Goal: Information Seeking & Learning: Learn about a topic

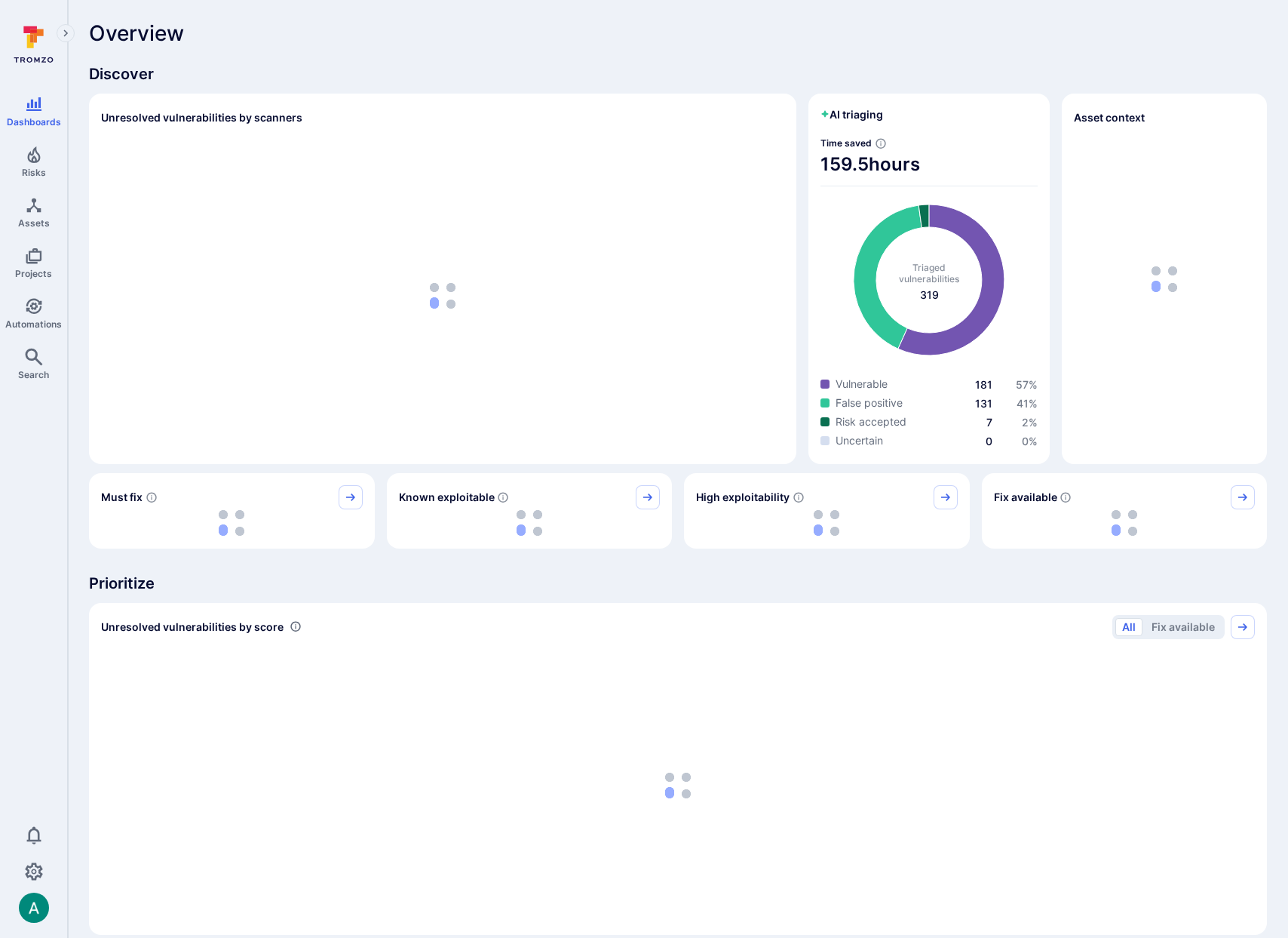
scroll to position [1, 0]
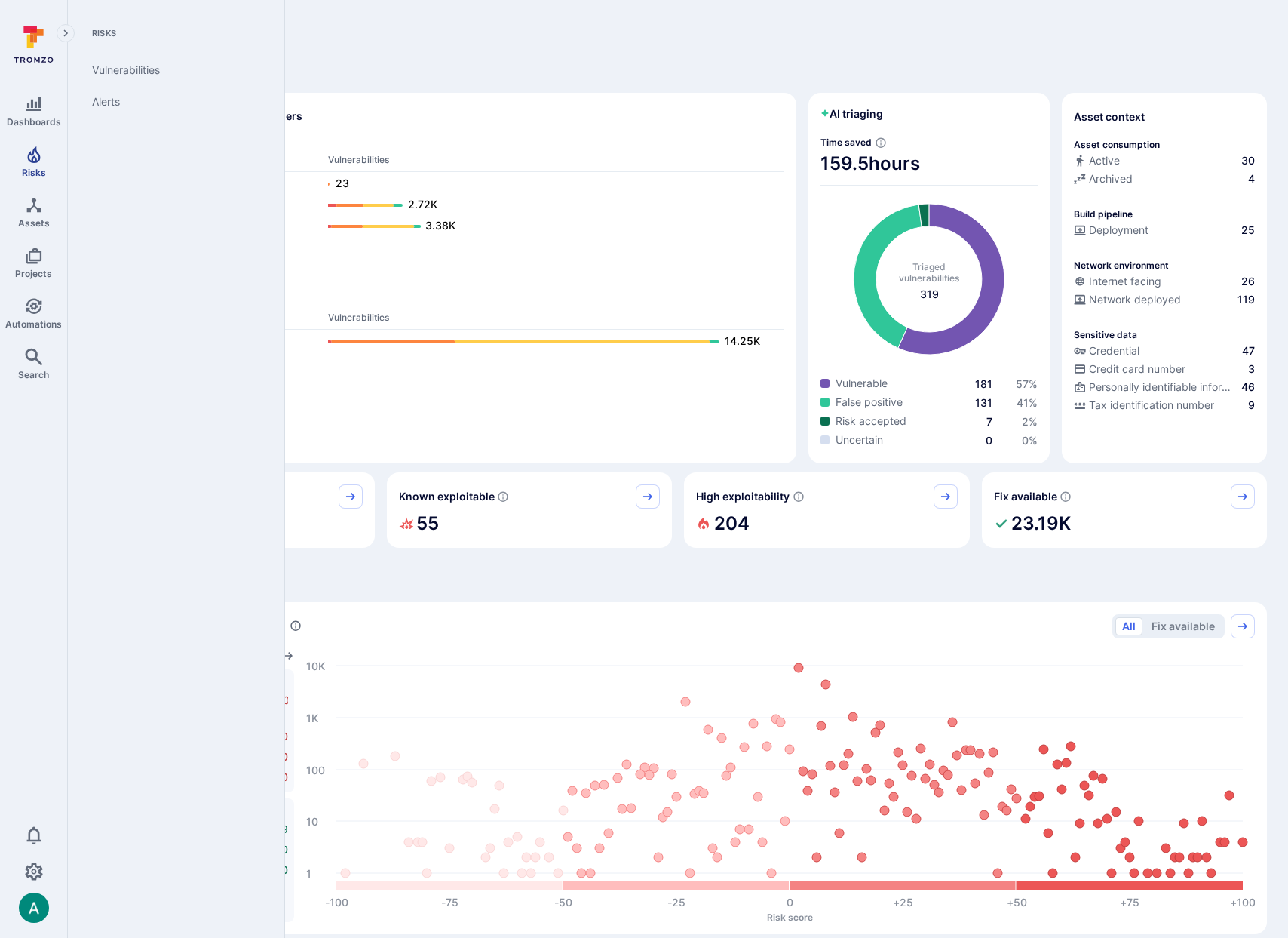
click at [36, 160] on icon "Risks" at bounding box center [33, 154] width 13 height 17
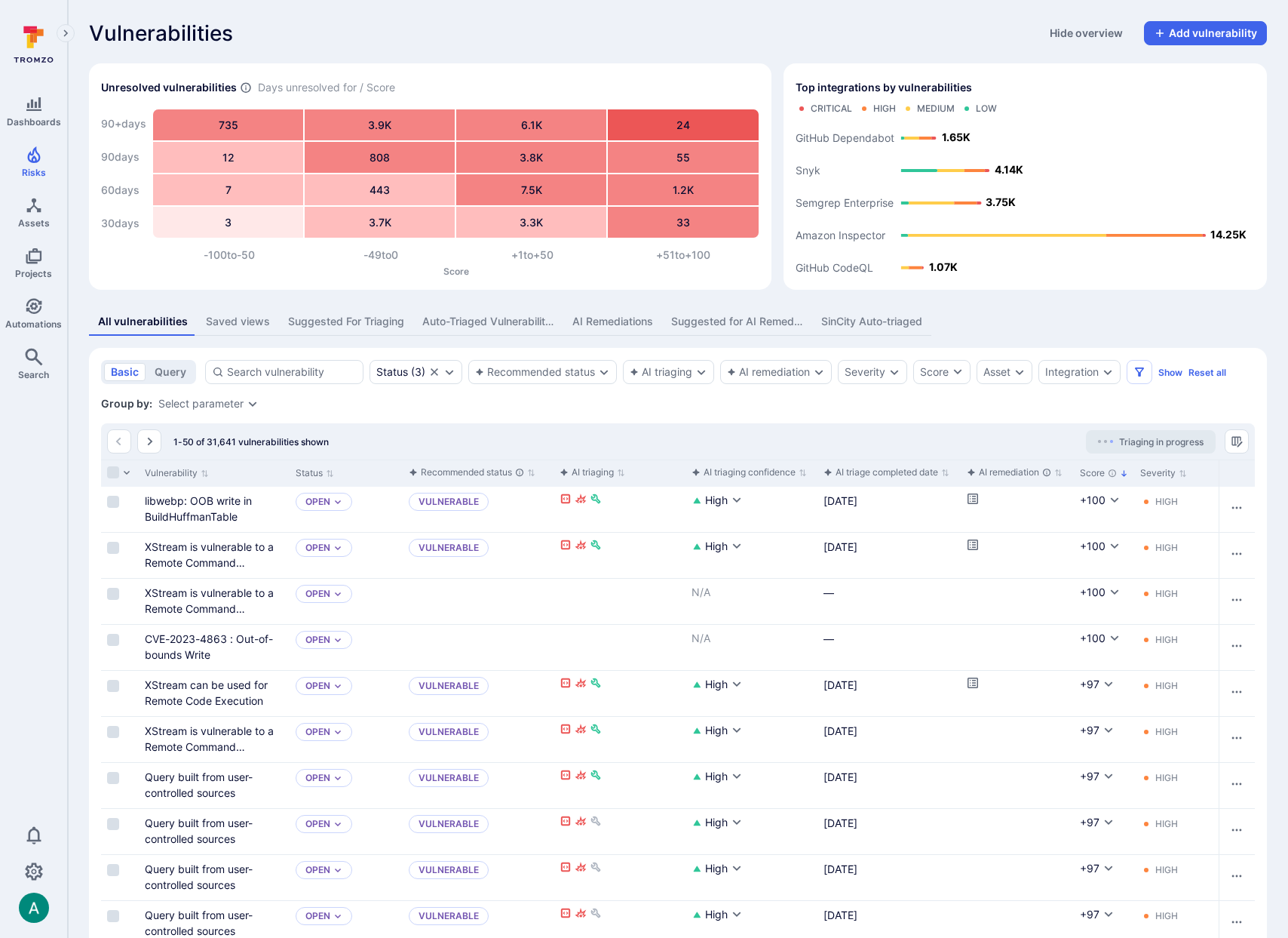
click at [607, 317] on div "AI Remediations" at bounding box center [612, 320] width 81 height 15
click at [604, 313] on button "AI Remediations" at bounding box center [613, 321] width 99 height 28
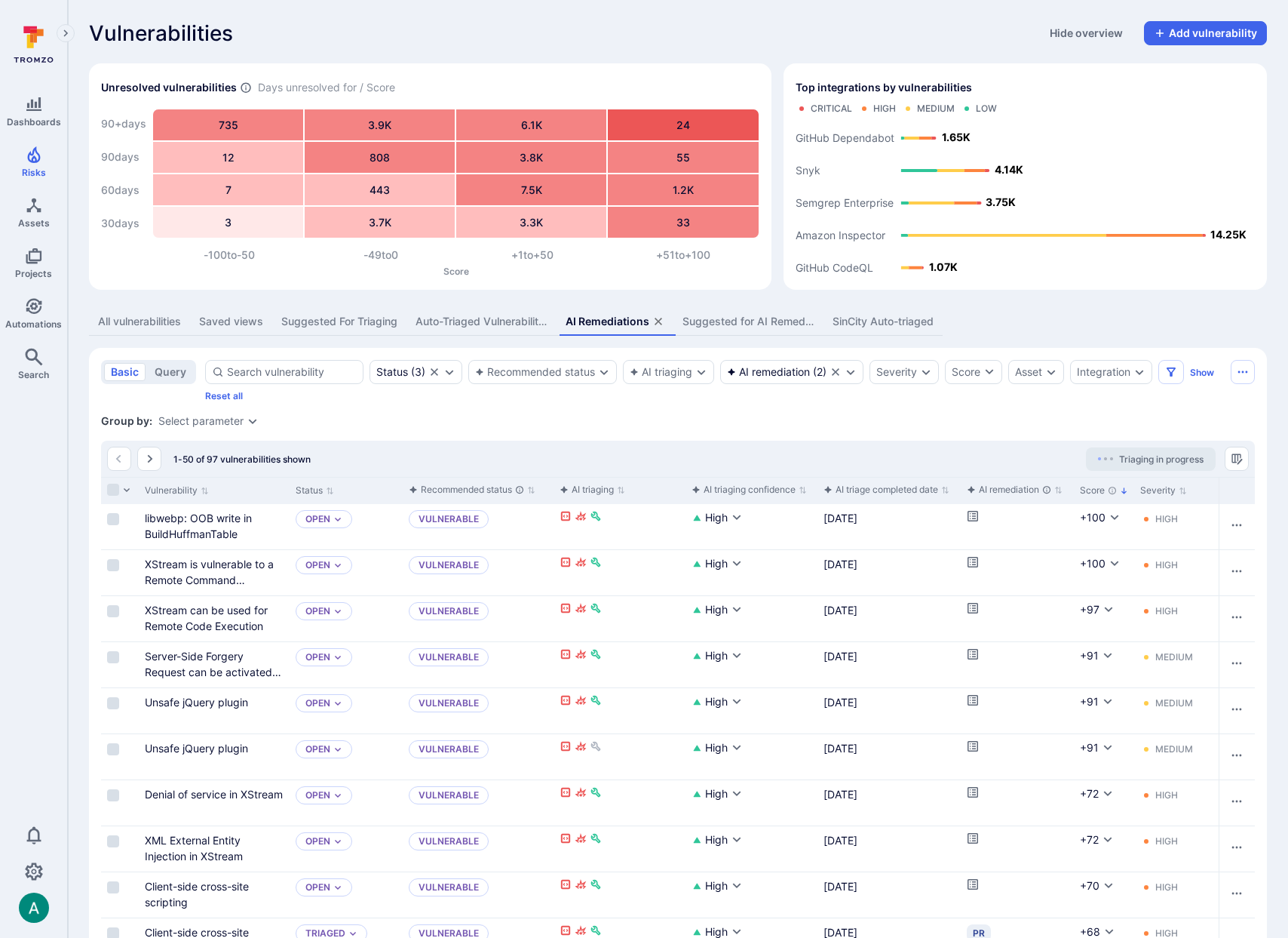
click at [606, 317] on div "AI Remediations" at bounding box center [607, 320] width 84 height 15
click at [1043, 371] on div "Asset" at bounding box center [1029, 372] width 27 height 12
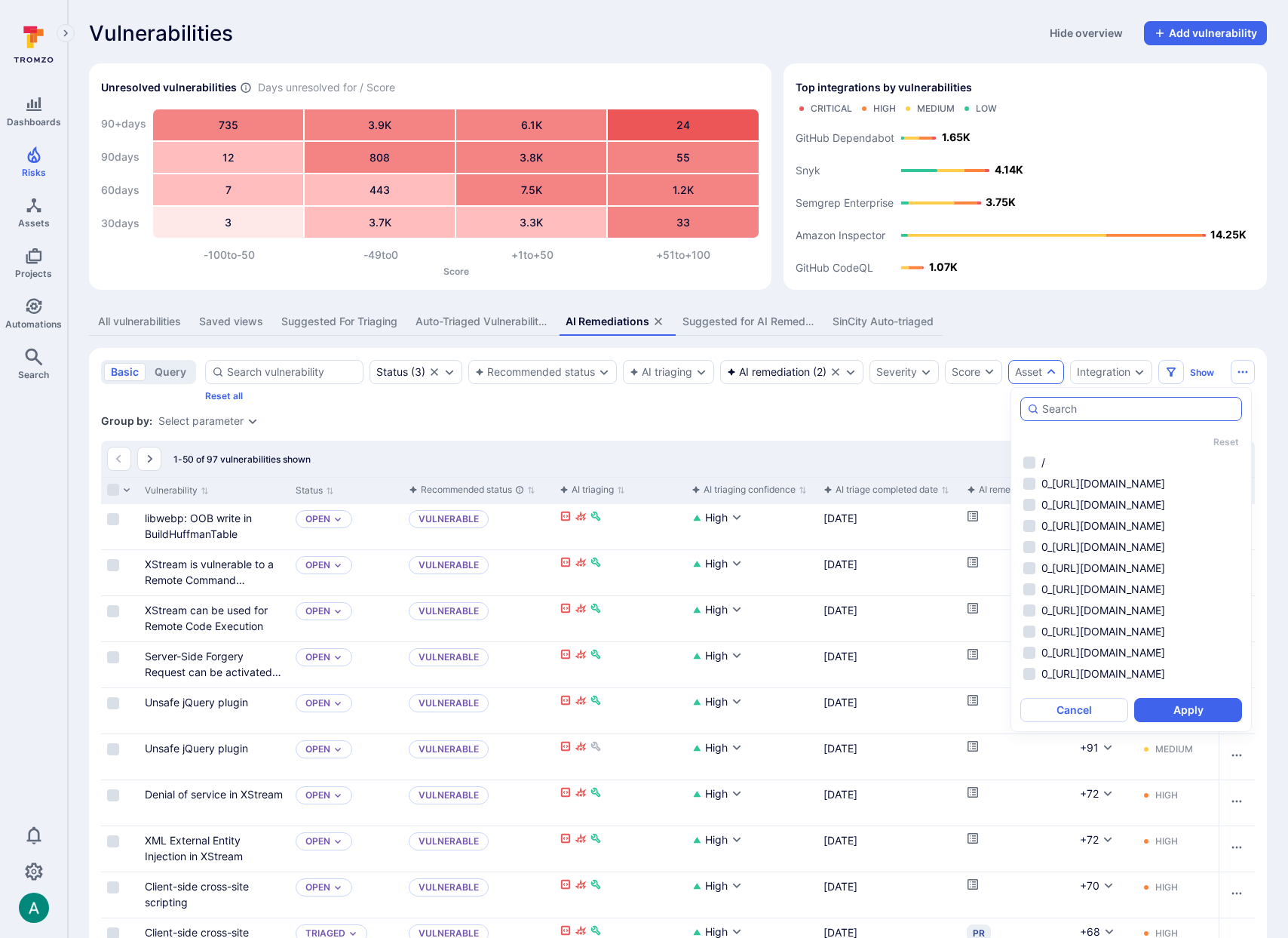
click at [1067, 403] on input "autocomplete options" at bounding box center [1139, 408] width 193 height 15
type input "terra"
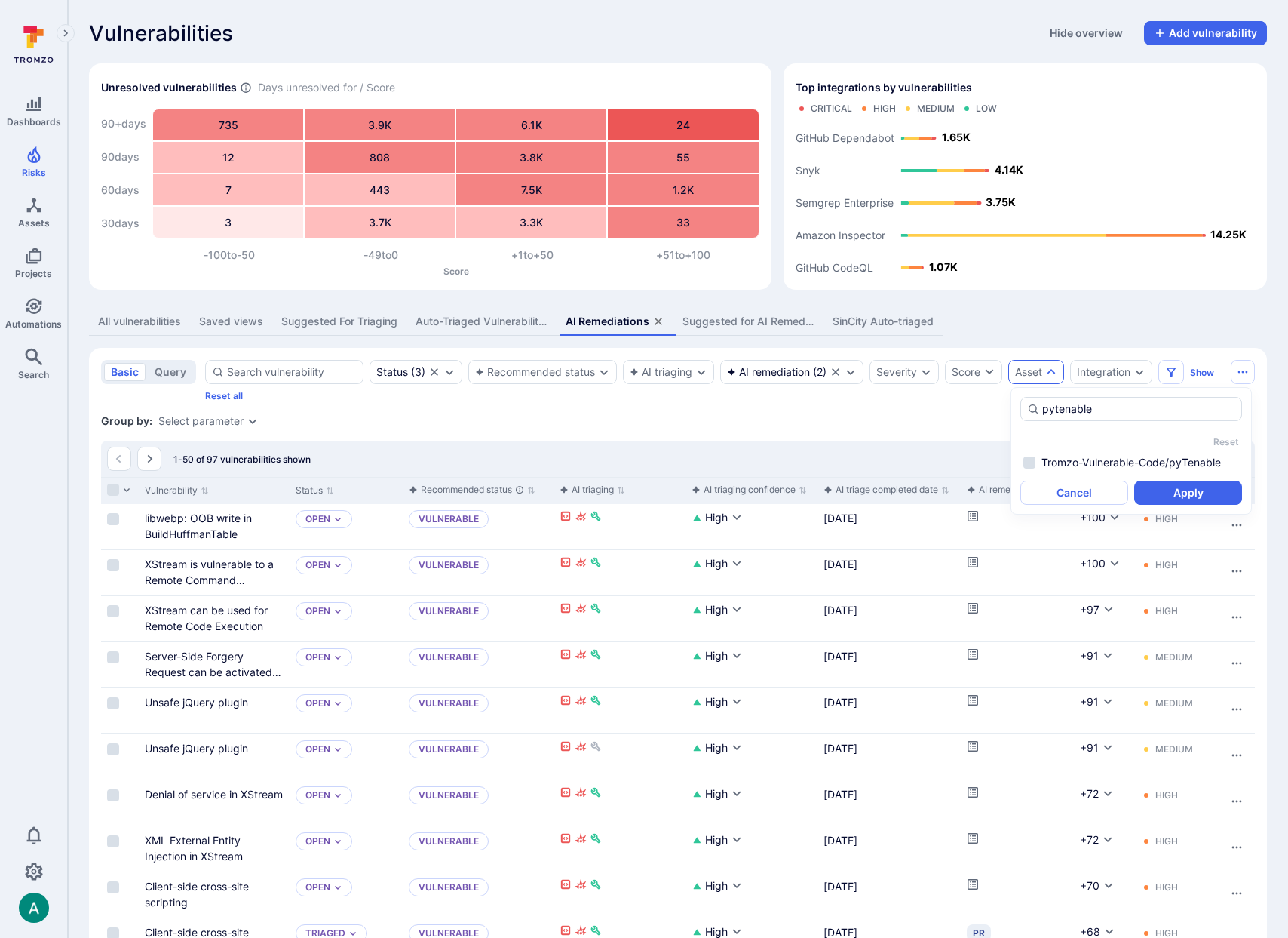
type input "pytenable"
click at [142, 324] on div "All vulnerabilities" at bounding box center [139, 320] width 83 height 15
click at [472, 314] on div "Auto-Triaged Vulnerabilities" at bounding box center [482, 320] width 132 height 15
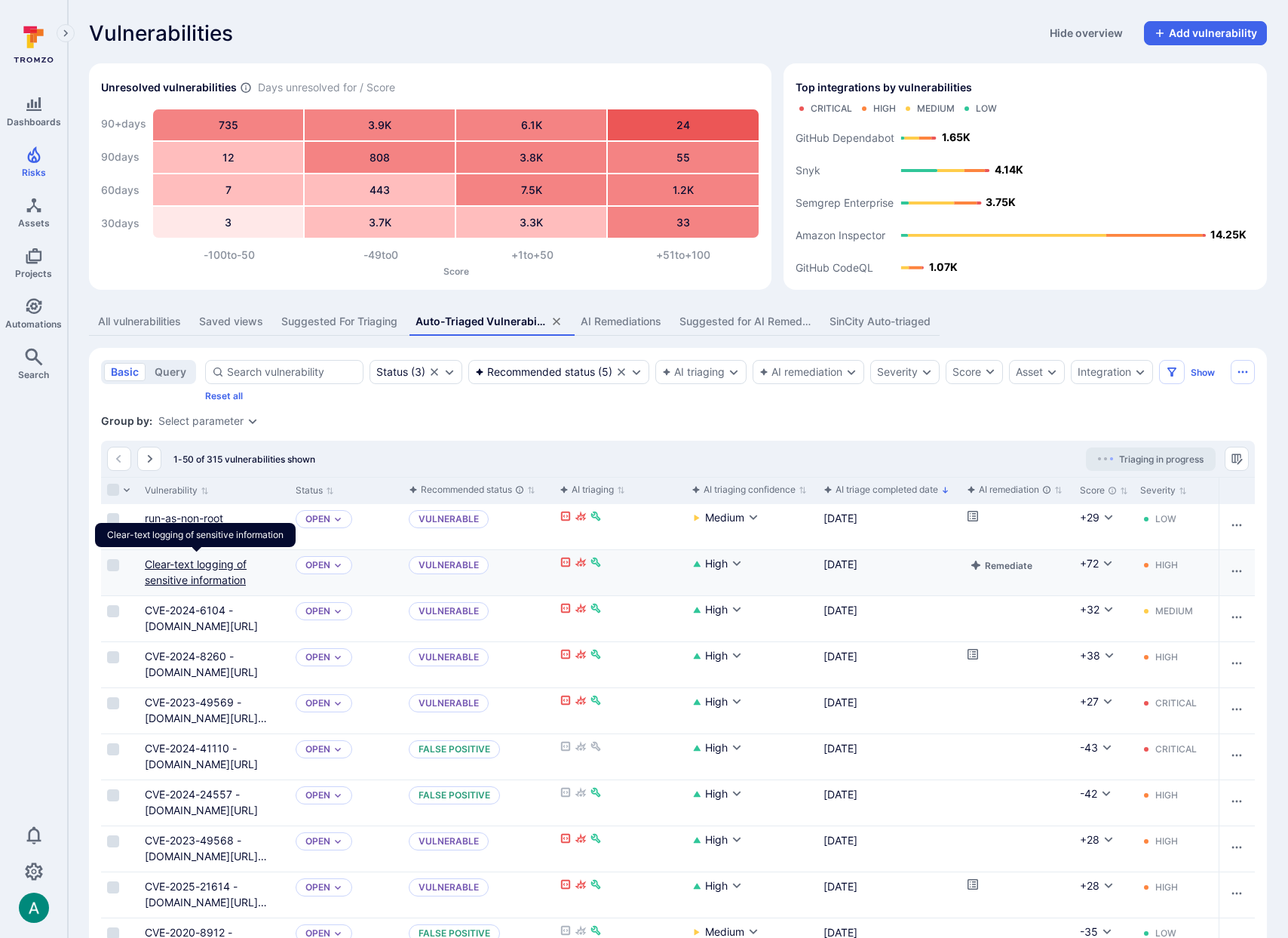
click at [187, 569] on link "Clear-text logging of sensitive information" at bounding box center [196, 572] width 102 height 28
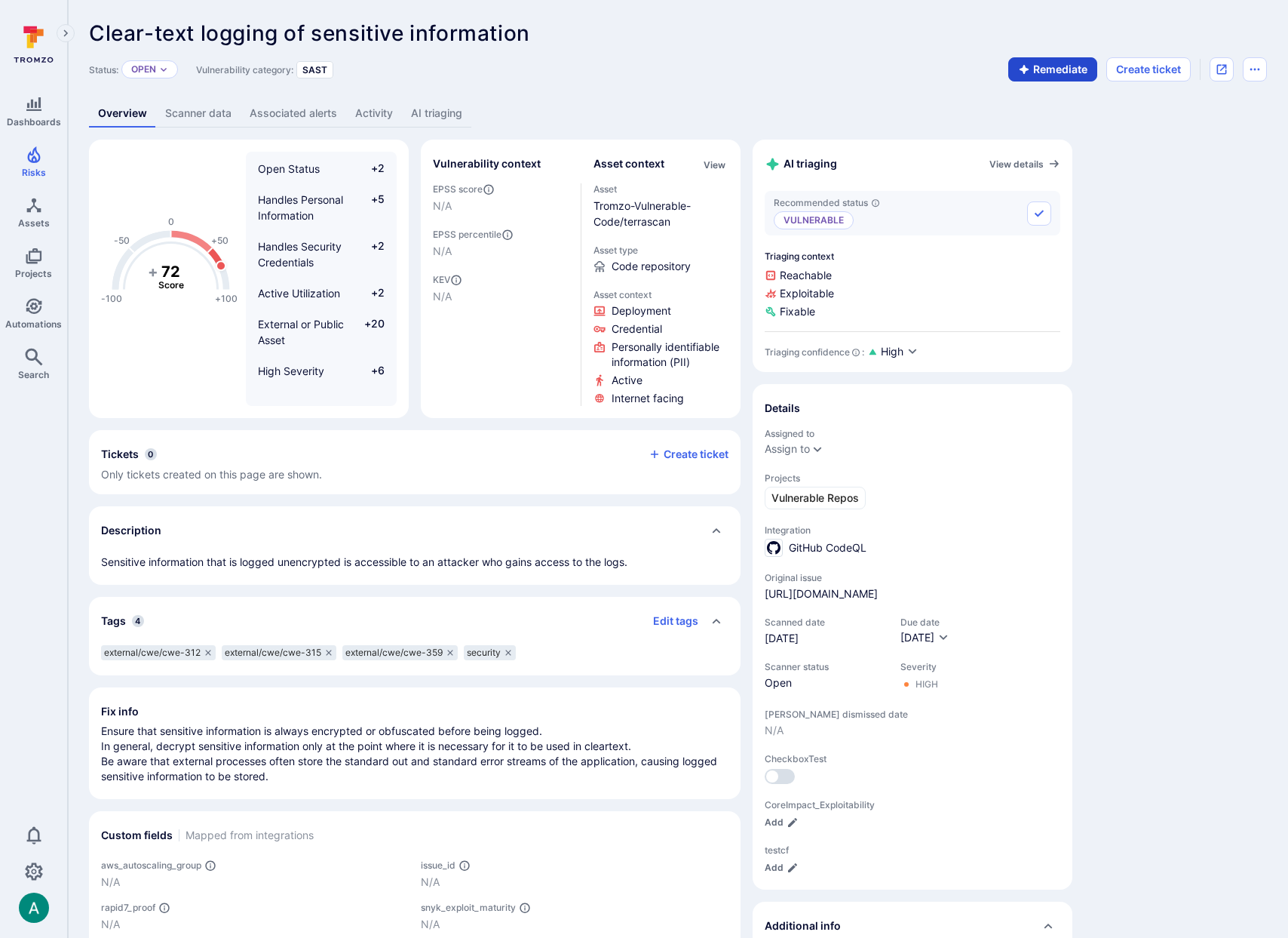
click at [1058, 68] on button "Remediate" at bounding box center [1052, 69] width 89 height 24
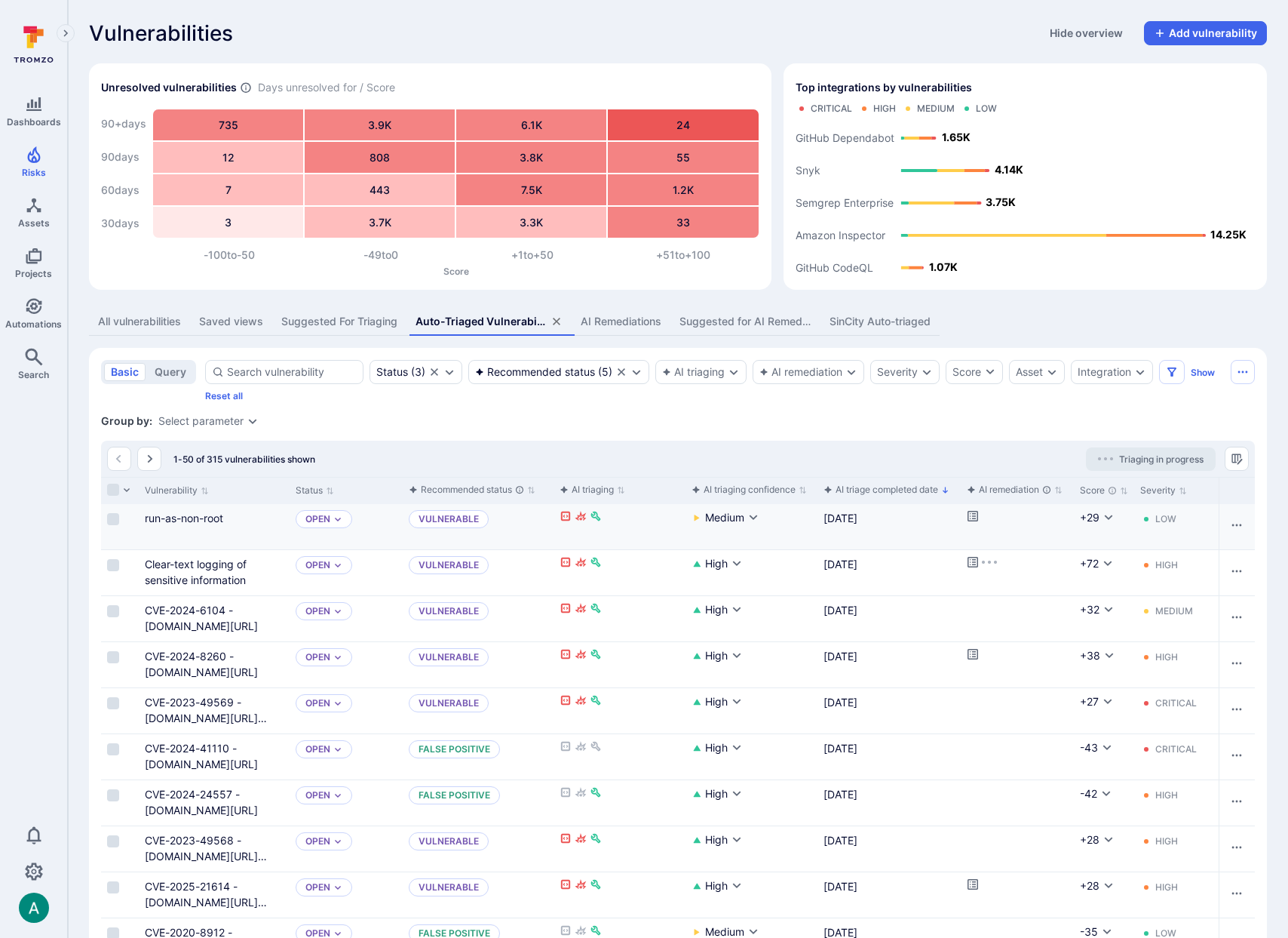
click at [975, 514] on icon "Cell for aiCtx.remediationStatus" at bounding box center [973, 516] width 11 height 11
click at [163, 565] on link "Clear-text logging of sensitive information" at bounding box center [196, 572] width 102 height 28
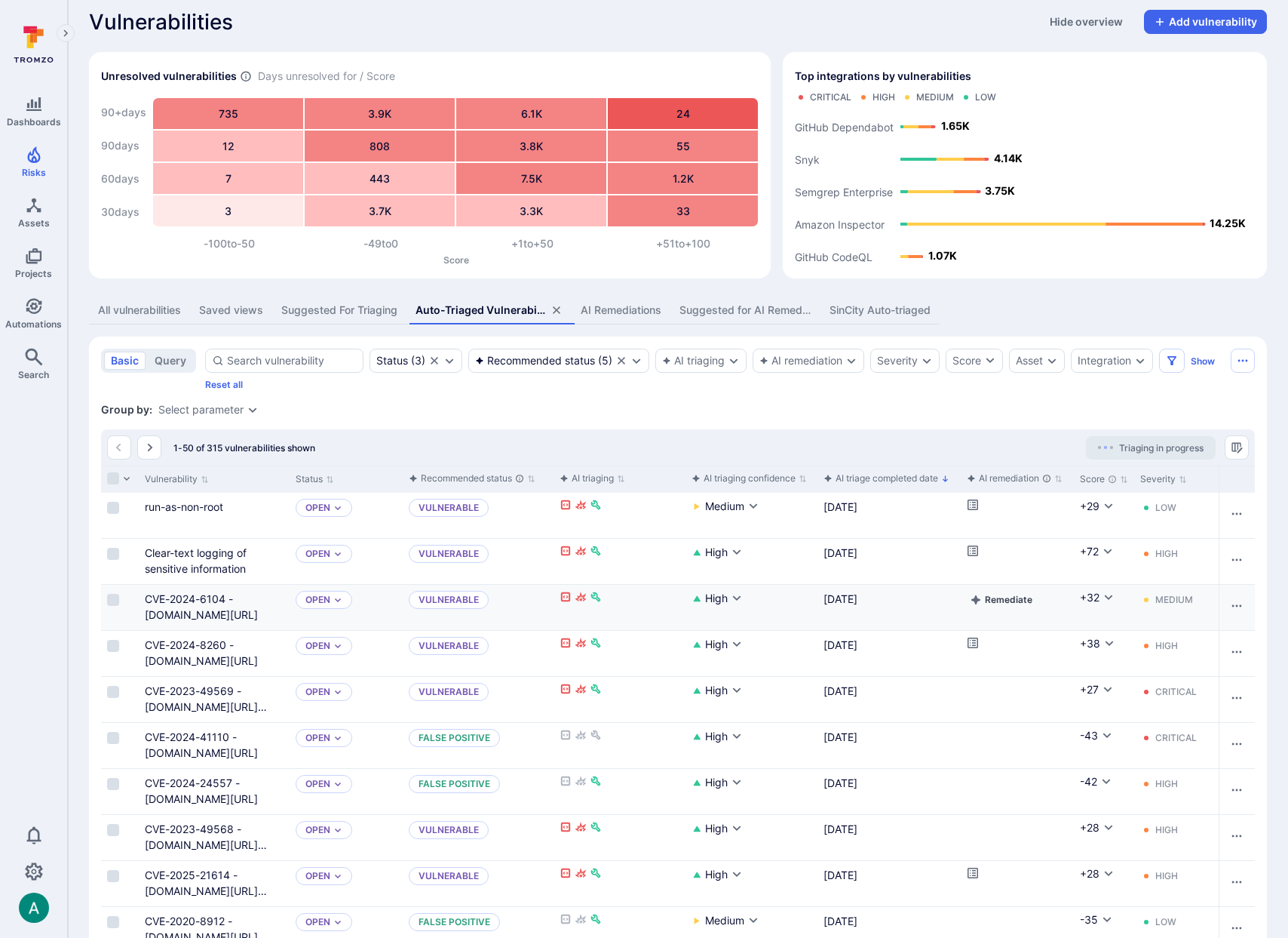
scroll to position [14, 0]
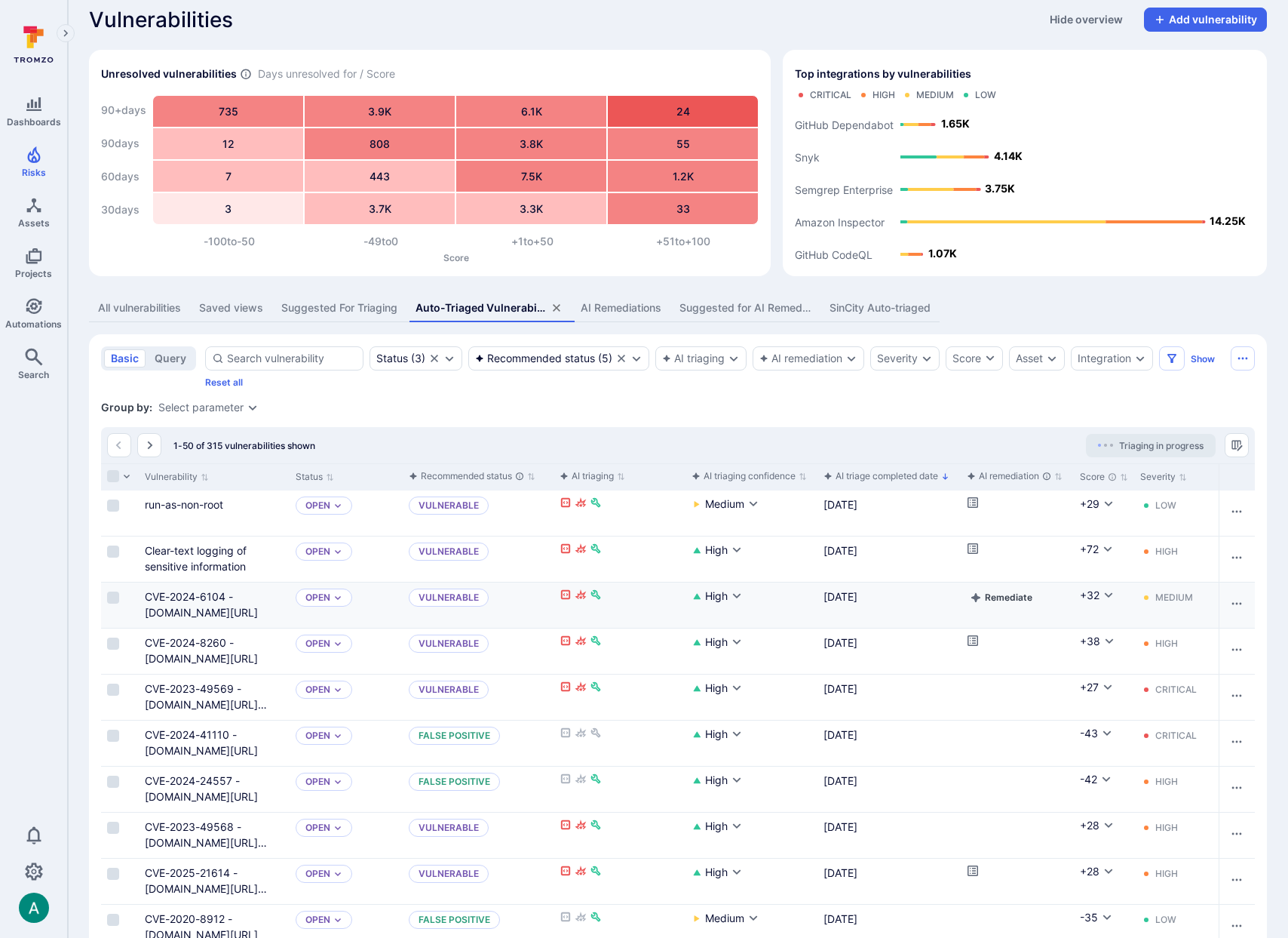
click at [1023, 598] on button "Remediate" at bounding box center [1001, 597] width 69 height 19
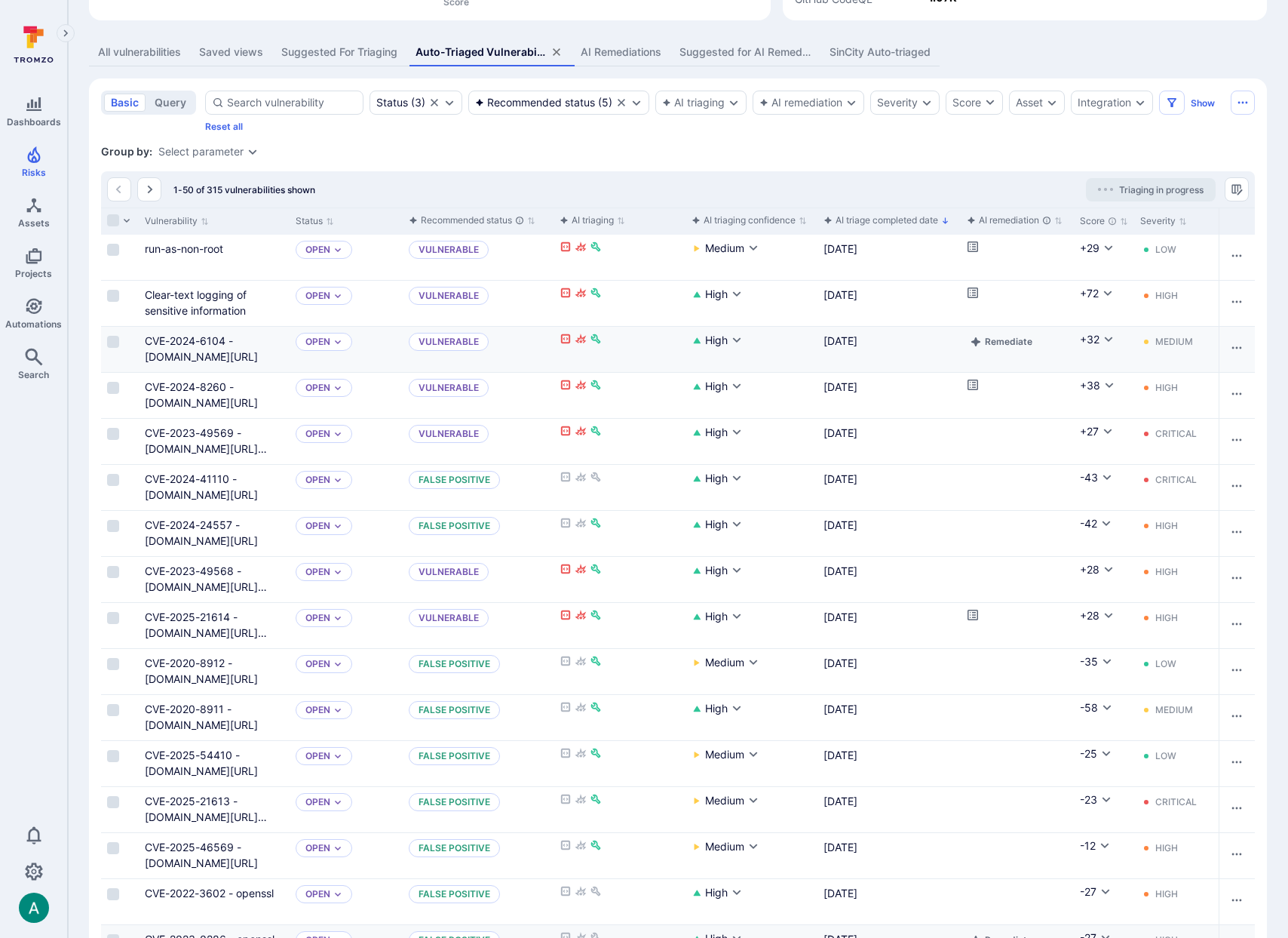
scroll to position [238, 0]
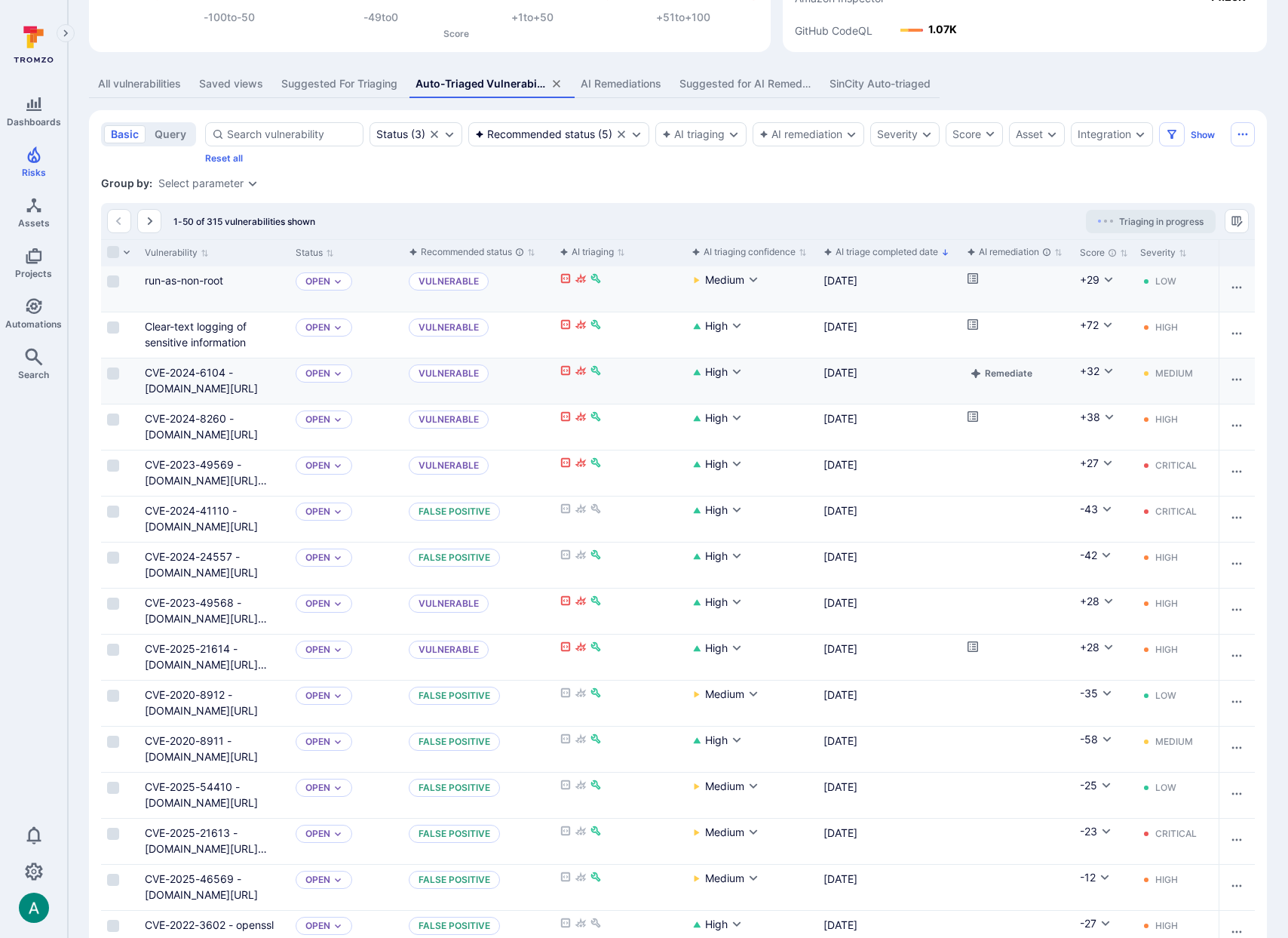
click at [975, 278] on icon "Cell for aiCtx.remediationStatus" at bounding box center [973, 278] width 11 height 11
